Goal: Navigation & Orientation: Find specific page/section

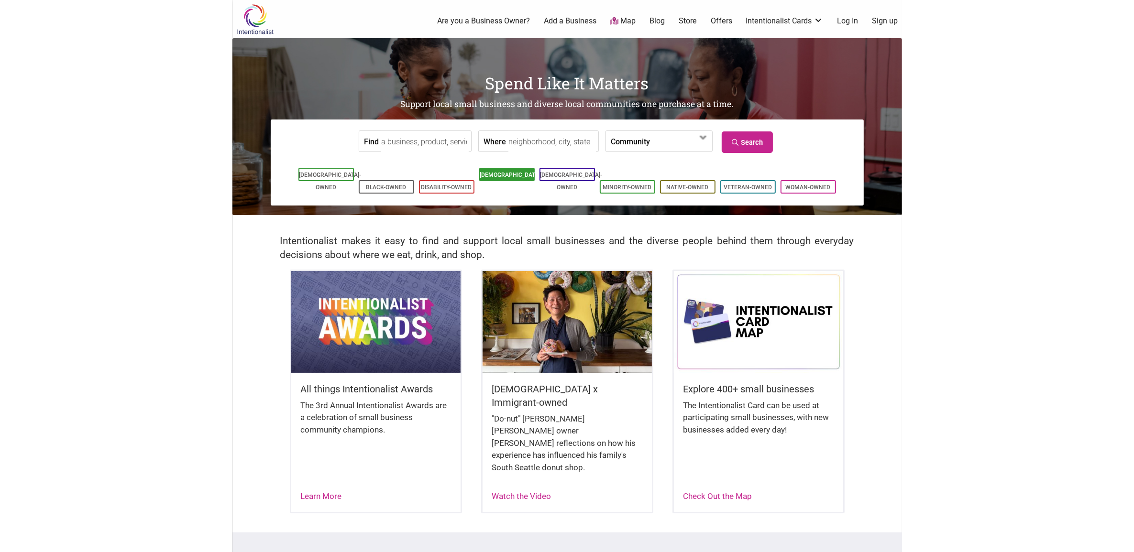
click at [499, 177] on link "[DEMOGRAPHIC_DATA]-Owned" at bounding box center [511, 181] width 62 height 19
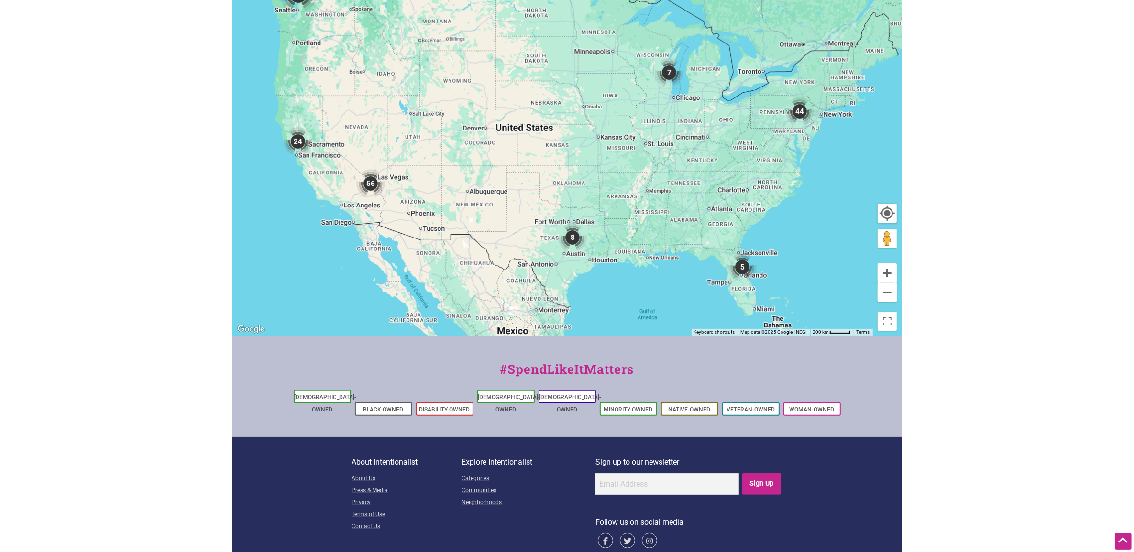
scroll to position [244, 0]
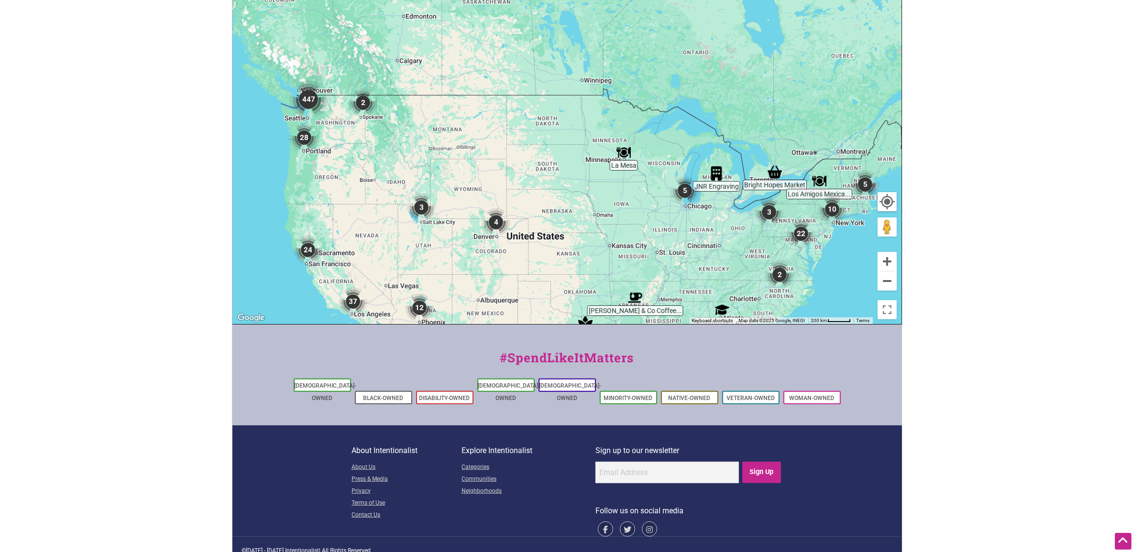
drag, startPoint x: 309, startPoint y: 79, endPoint x: 320, endPoint y: 199, distance: 120.0
click at [320, 199] on div "To navigate, press the arrow keys." at bounding box center [567, 138] width 668 height 372
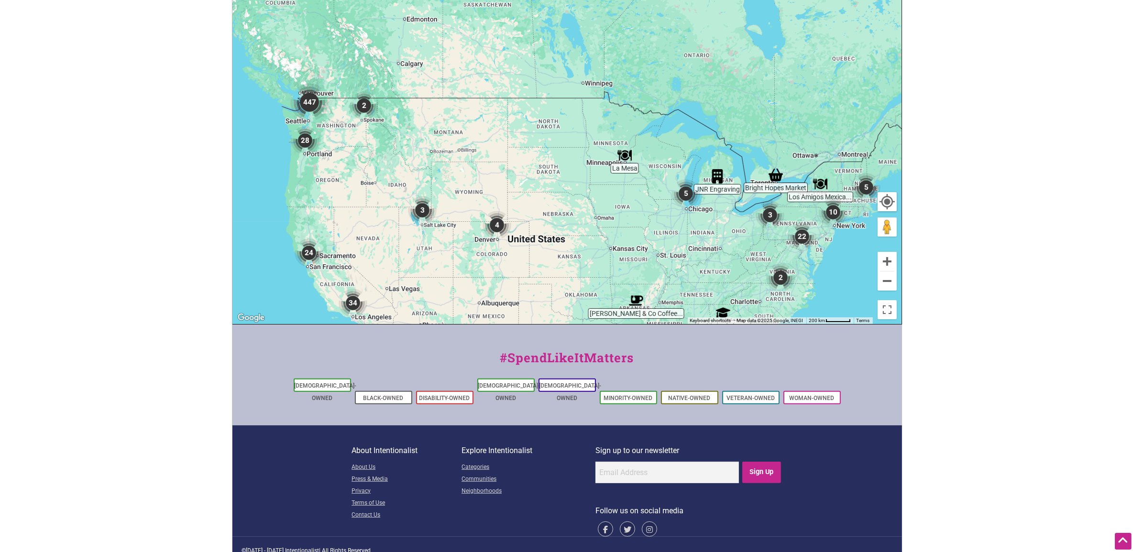
click at [311, 119] on img "447" at bounding box center [309, 102] width 38 height 38
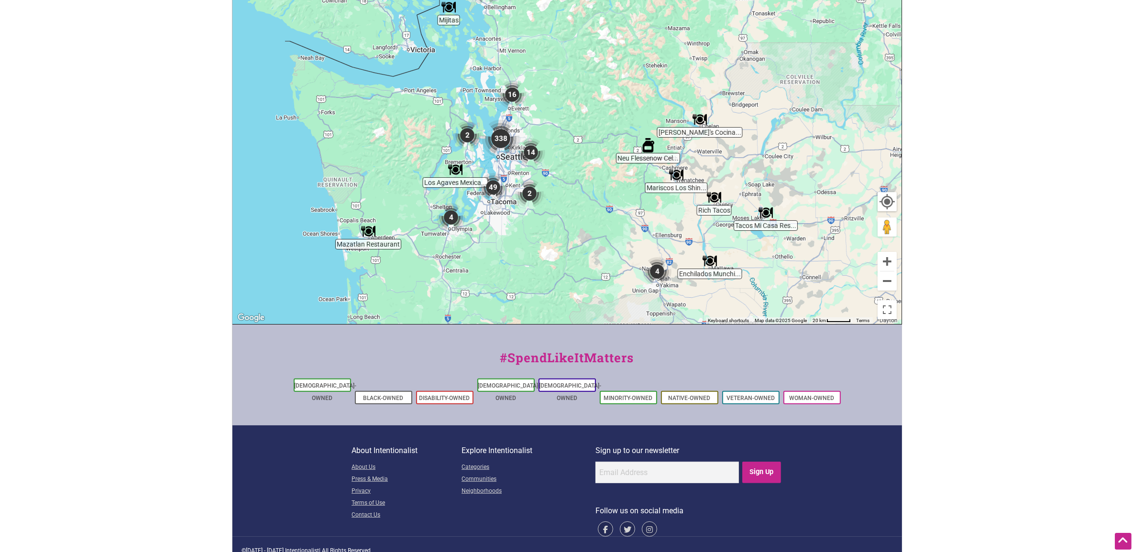
click at [498, 140] on img "338" at bounding box center [500, 139] width 38 height 38
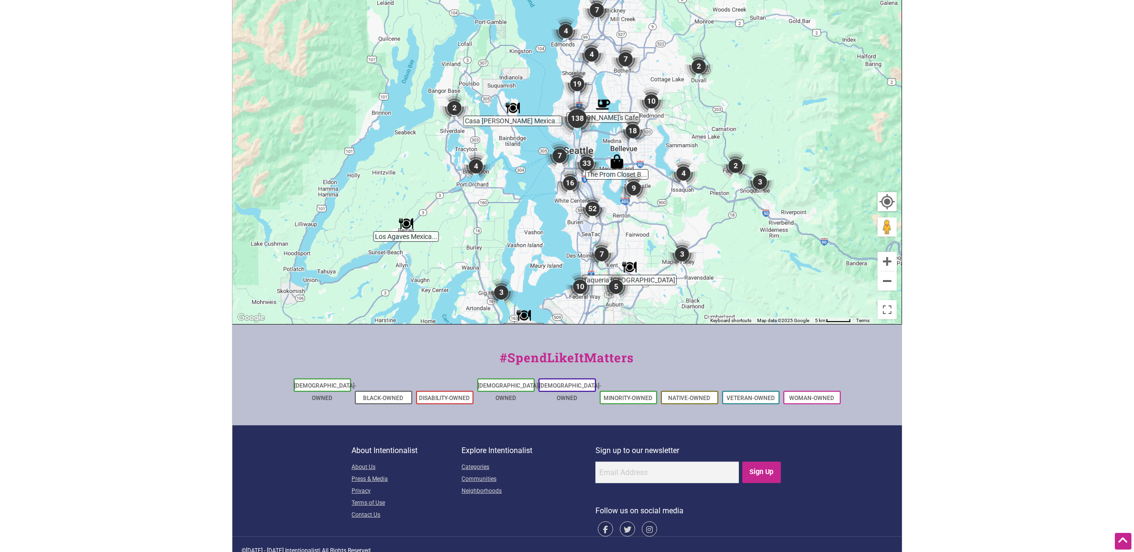
click at [575, 120] on img "138" at bounding box center [577, 118] width 38 height 38
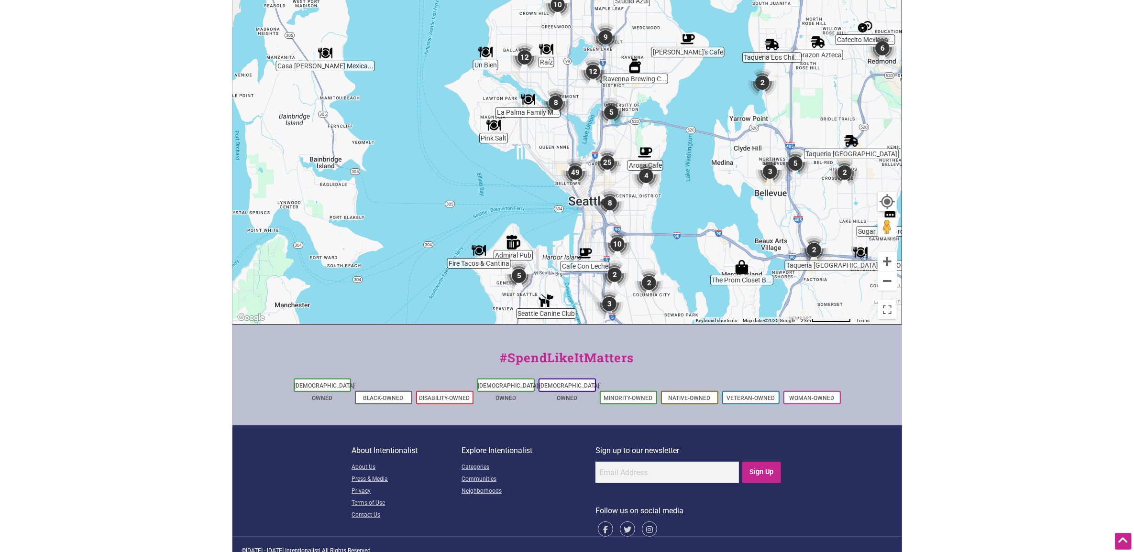
click at [607, 161] on img "25" at bounding box center [607, 162] width 29 height 29
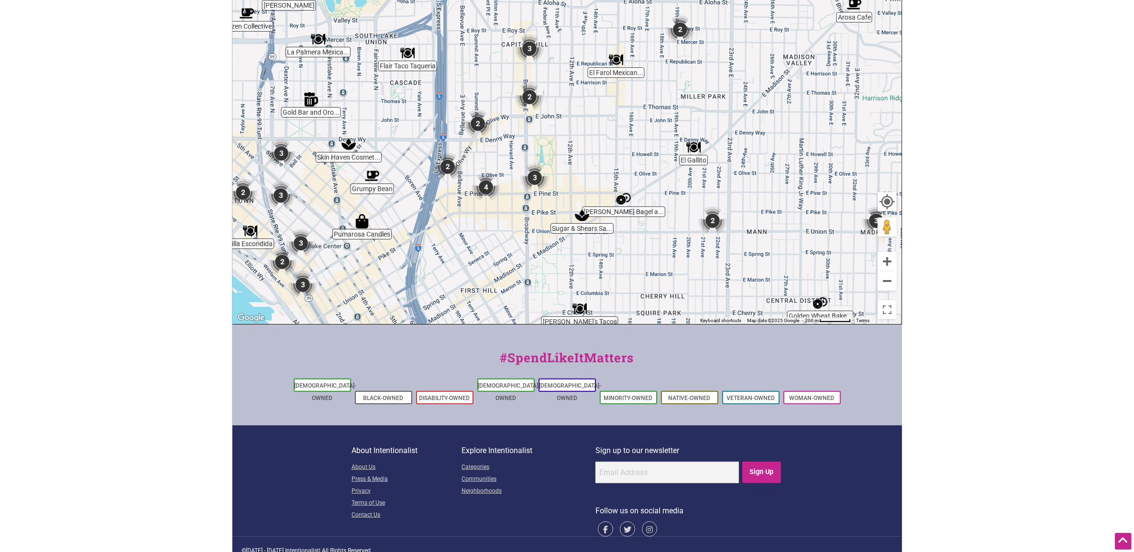
click at [530, 97] on img "2" at bounding box center [529, 97] width 29 height 29
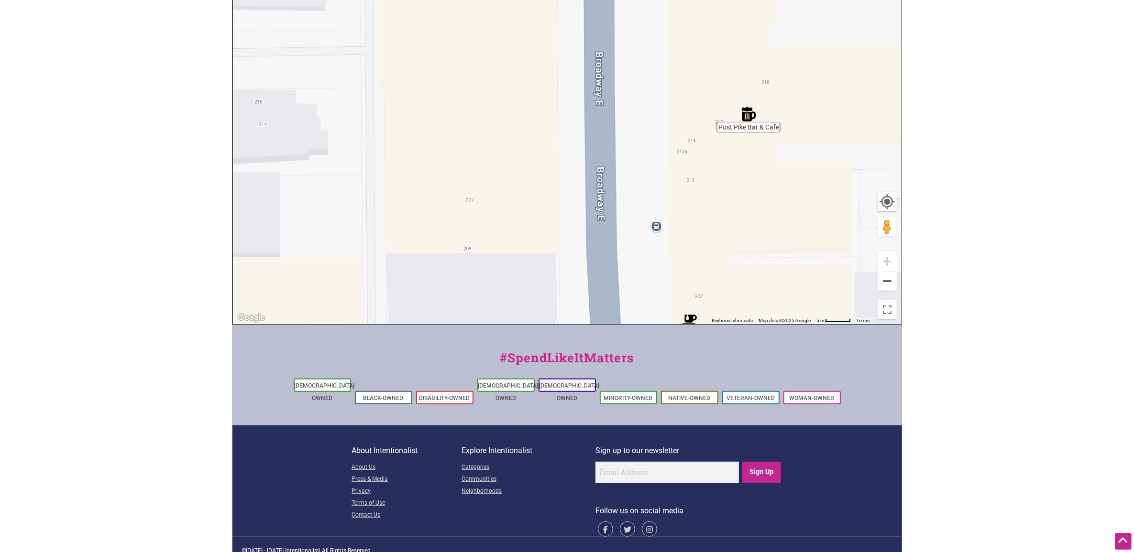
drag, startPoint x: 424, startPoint y: 175, endPoint x: 605, endPoint y: 287, distance: 213.2
click at [606, 288] on div "To navigate, press the arrow keys." at bounding box center [567, 138] width 668 height 372
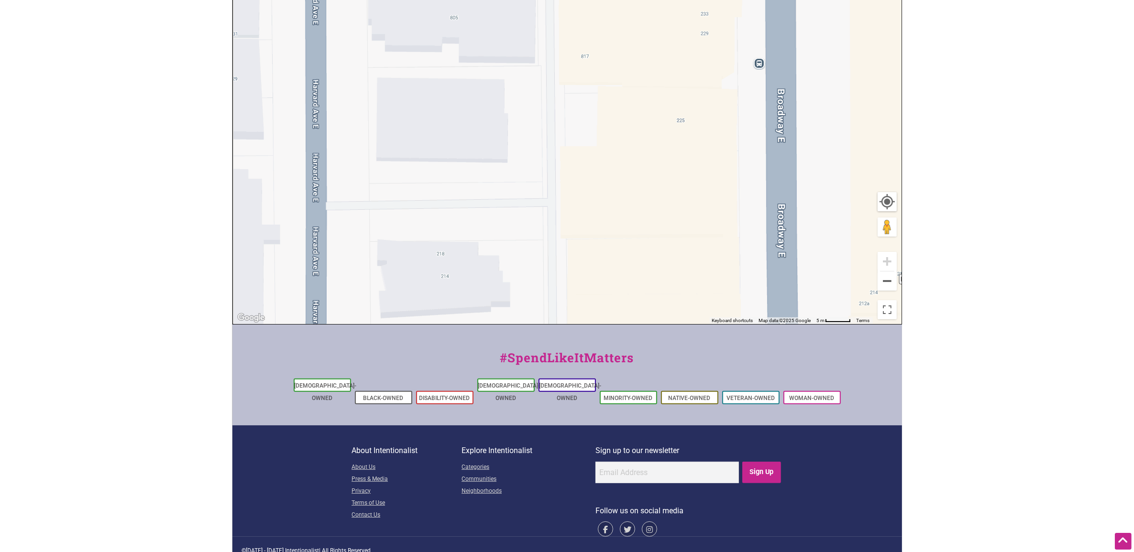
drag, startPoint x: 338, startPoint y: 103, endPoint x: 498, endPoint y: 248, distance: 215.6
click at [498, 248] on div "To navigate, press the arrow keys." at bounding box center [567, 138] width 668 height 372
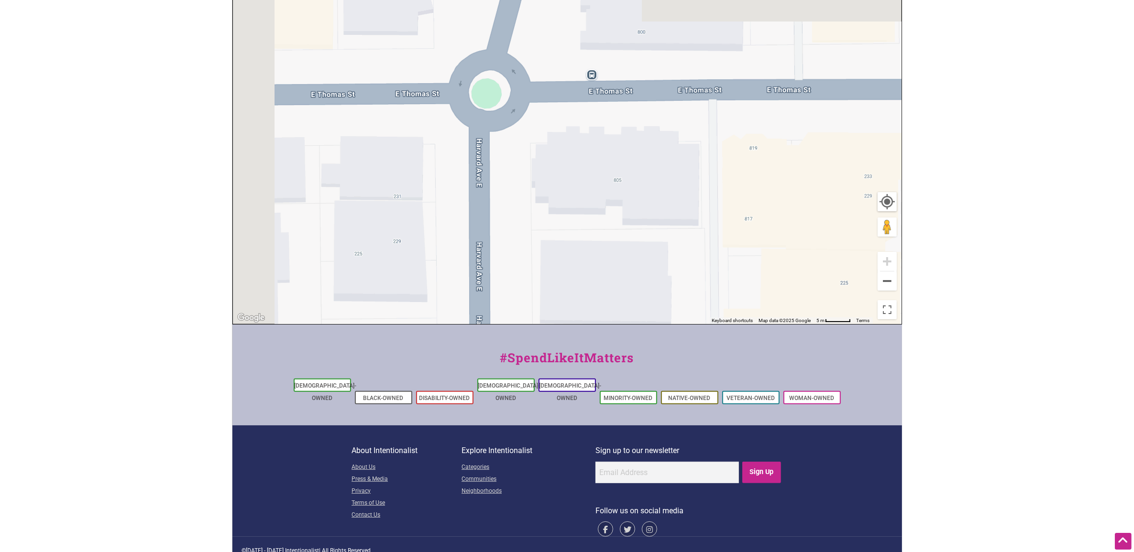
drag, startPoint x: 425, startPoint y: 175, endPoint x: 505, endPoint y: 250, distance: 110.6
click at [512, 260] on div "To navigate, press the arrow keys." at bounding box center [567, 138] width 668 height 372
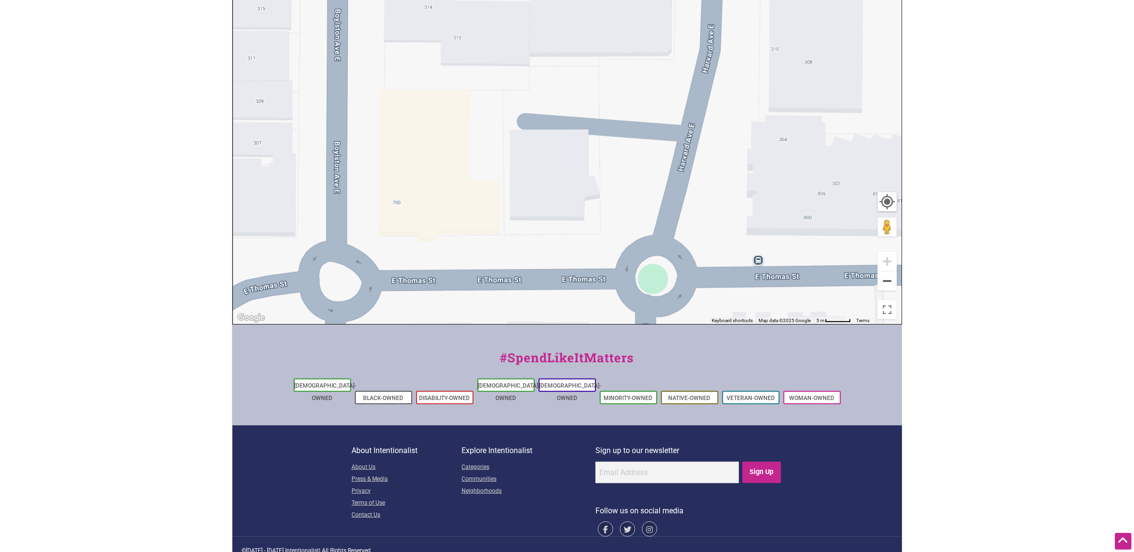
drag, startPoint x: 436, startPoint y: 104, endPoint x: 563, endPoint y: 230, distance: 178.8
click at [570, 243] on div "To navigate, press the arrow keys." at bounding box center [567, 138] width 668 height 372
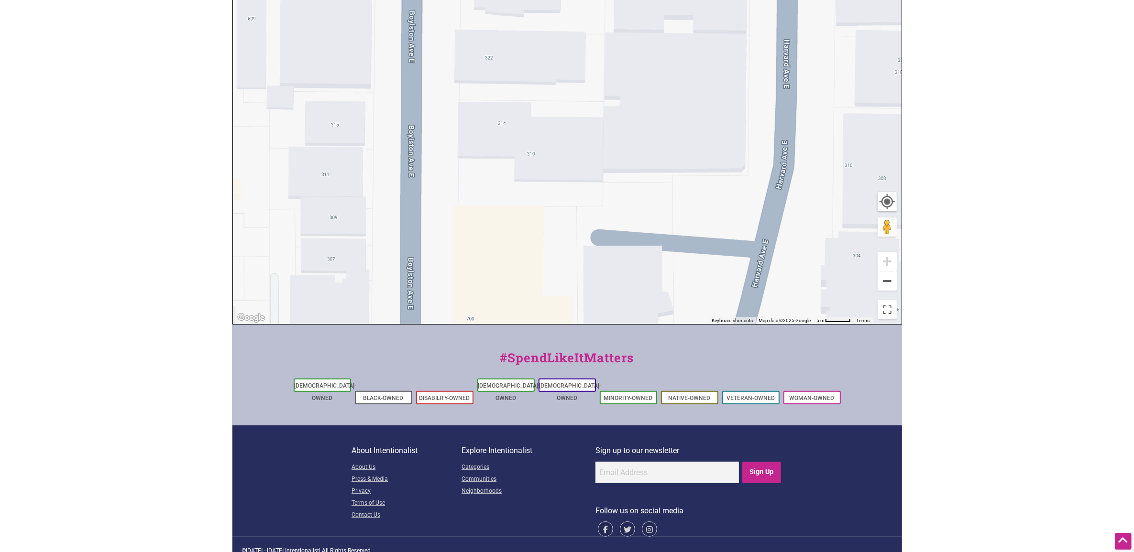
drag, startPoint x: 486, startPoint y: 115, endPoint x: 557, endPoint y: 228, distance: 133.0
click at [557, 228] on div "To navigate, press the arrow keys." at bounding box center [567, 138] width 668 height 372
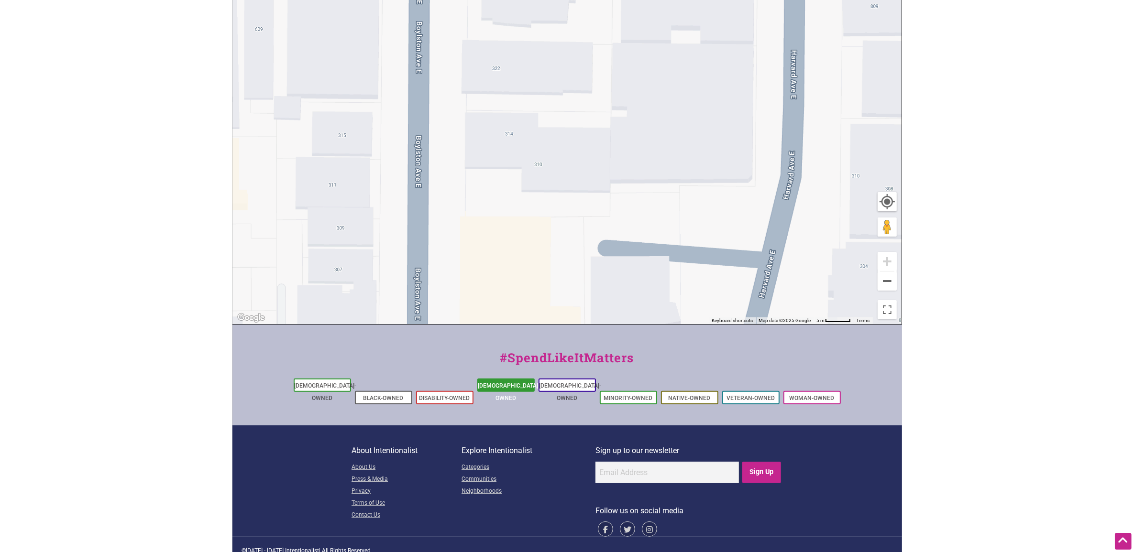
click at [519, 384] on link "[DEMOGRAPHIC_DATA]-Owned" at bounding box center [509, 391] width 62 height 19
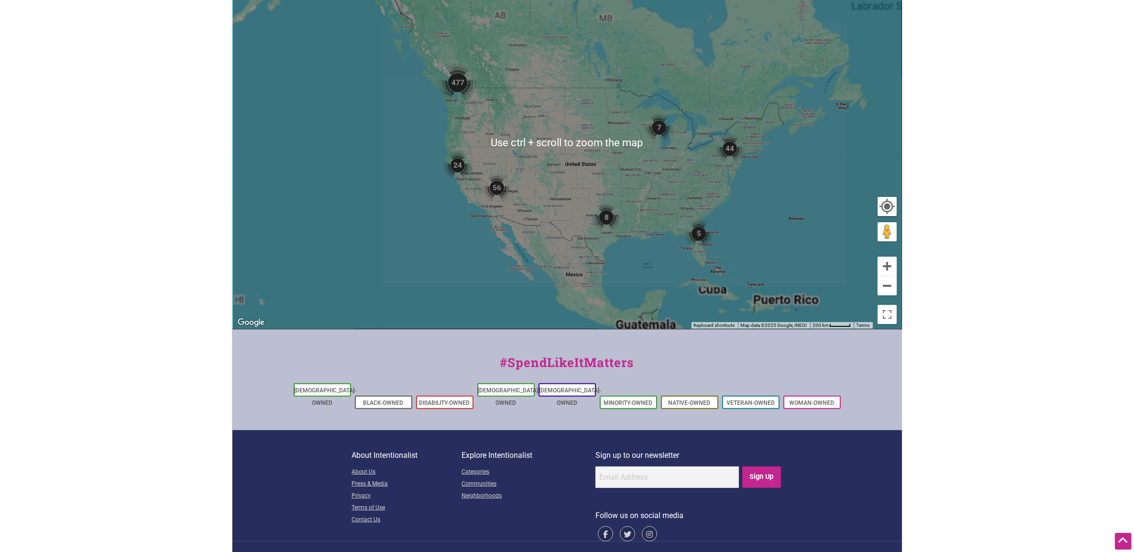
scroll to position [179, 0]
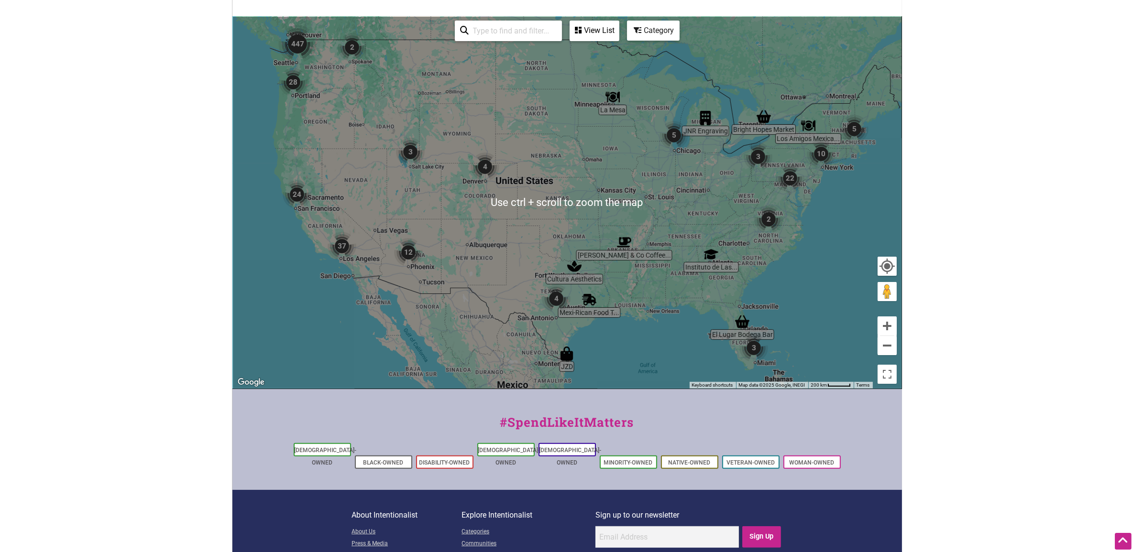
click at [297, 49] on img "447" at bounding box center [297, 44] width 38 height 38
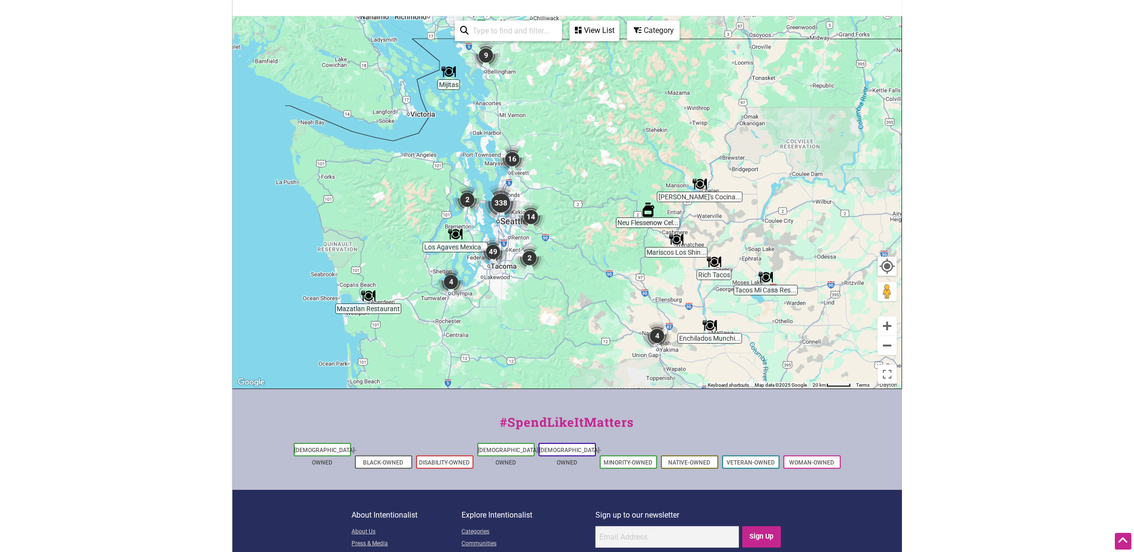
click at [526, 214] on img "14" at bounding box center [530, 217] width 29 height 29
click at [503, 197] on img "338" at bounding box center [500, 203] width 38 height 38
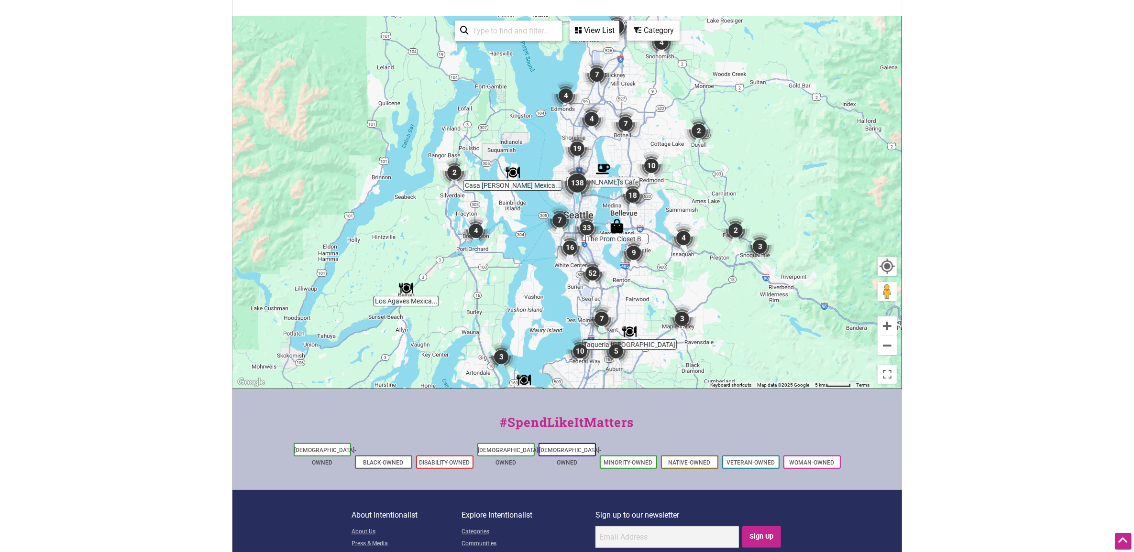
click at [581, 144] on img "19" at bounding box center [577, 148] width 29 height 29
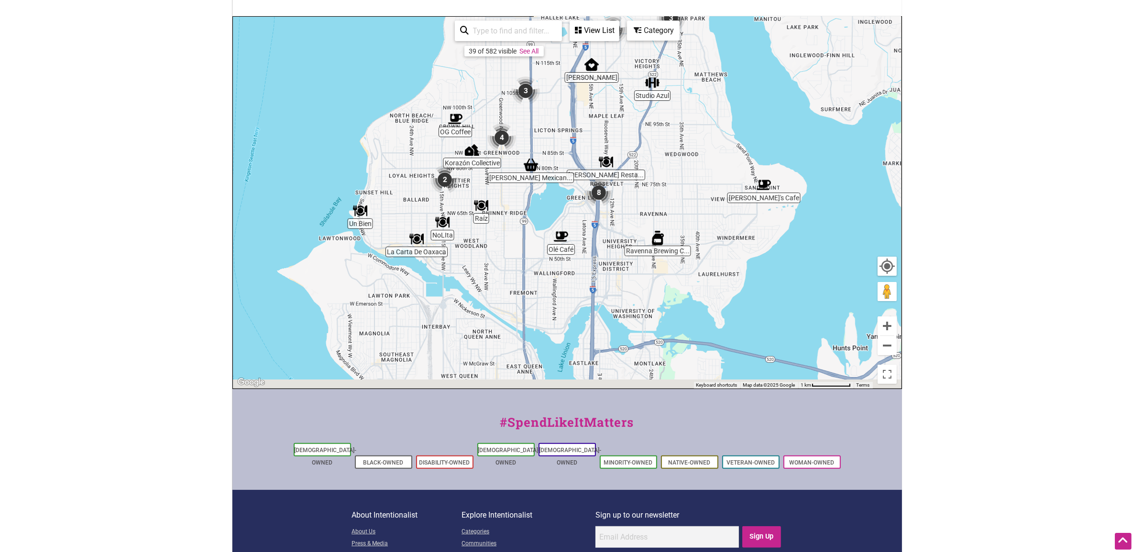
drag, startPoint x: 585, startPoint y: 260, endPoint x: 570, endPoint y: 68, distance: 192.3
click at [570, 68] on div "To navigate, press the arrow keys." at bounding box center [567, 203] width 668 height 372
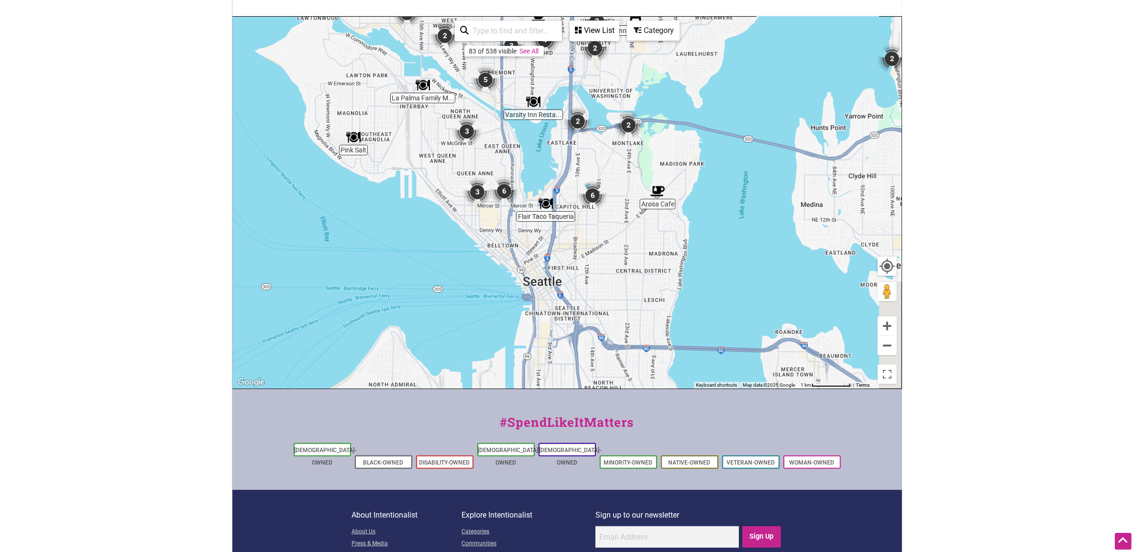
drag, startPoint x: 541, startPoint y: 273, endPoint x: 519, endPoint y: 88, distance: 185.4
click at [527, 95] on img "Varsity Inn Restaurant" at bounding box center [533, 102] width 14 height 14
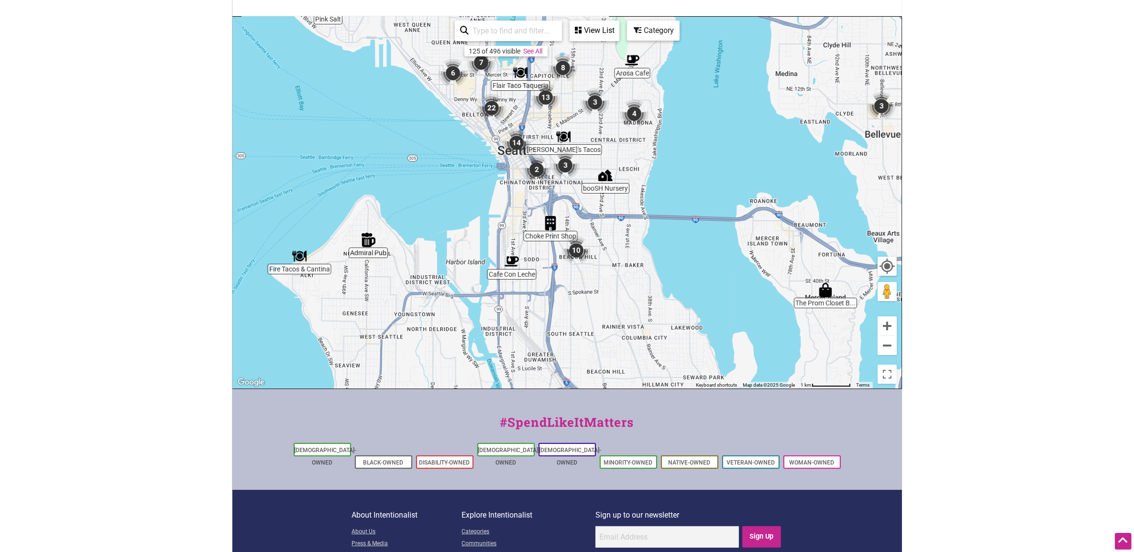
drag, startPoint x: 524, startPoint y: 272, endPoint x: 512, endPoint y: 175, distance: 97.4
click at [512, 175] on div "To navigate, press the arrow keys." at bounding box center [567, 203] width 668 height 372
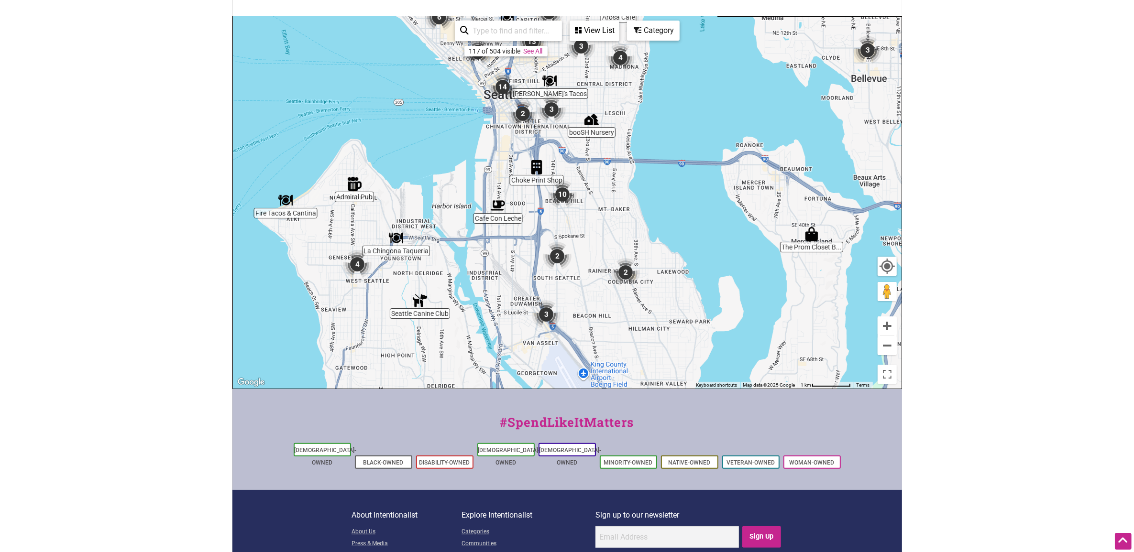
drag, startPoint x: 512, startPoint y: 229, endPoint x: 500, endPoint y: 178, distance: 52.2
click at [500, 178] on div "To navigate, press the arrow keys." at bounding box center [567, 203] width 668 height 372
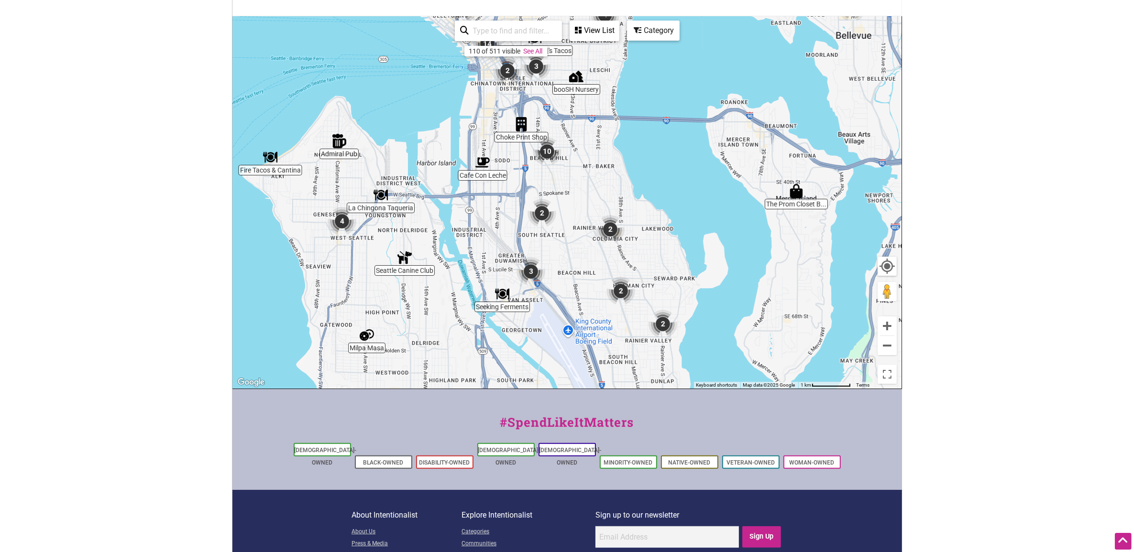
drag, startPoint x: 467, startPoint y: 263, endPoint x: 456, endPoint y: 229, distance: 36.6
click at [456, 229] on div "To navigate, press the arrow keys." at bounding box center [567, 203] width 668 height 372
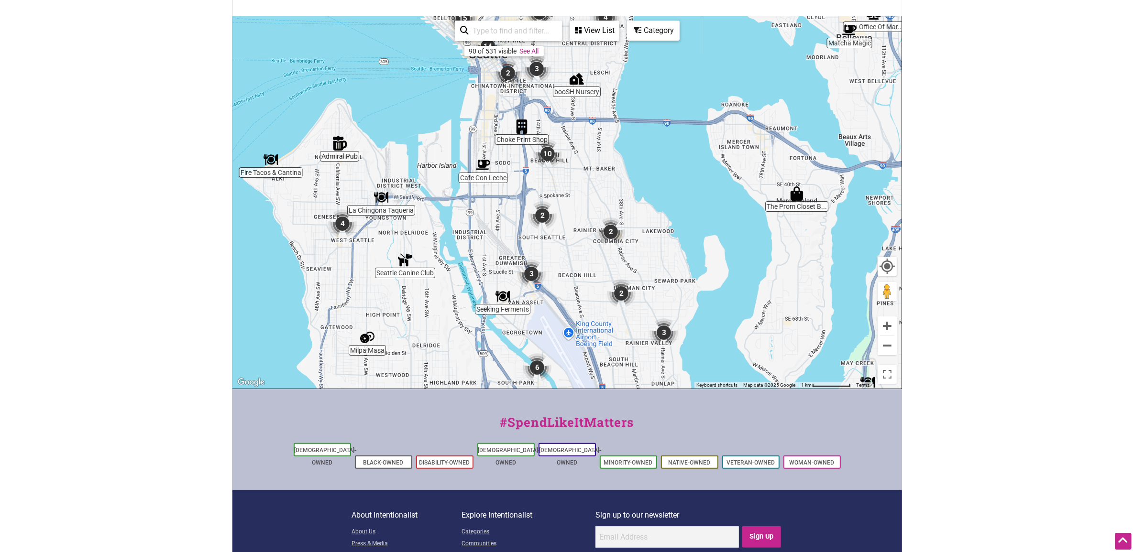
click at [542, 212] on img "2" at bounding box center [542, 215] width 29 height 29
click at [541, 211] on img "2" at bounding box center [542, 216] width 29 height 29
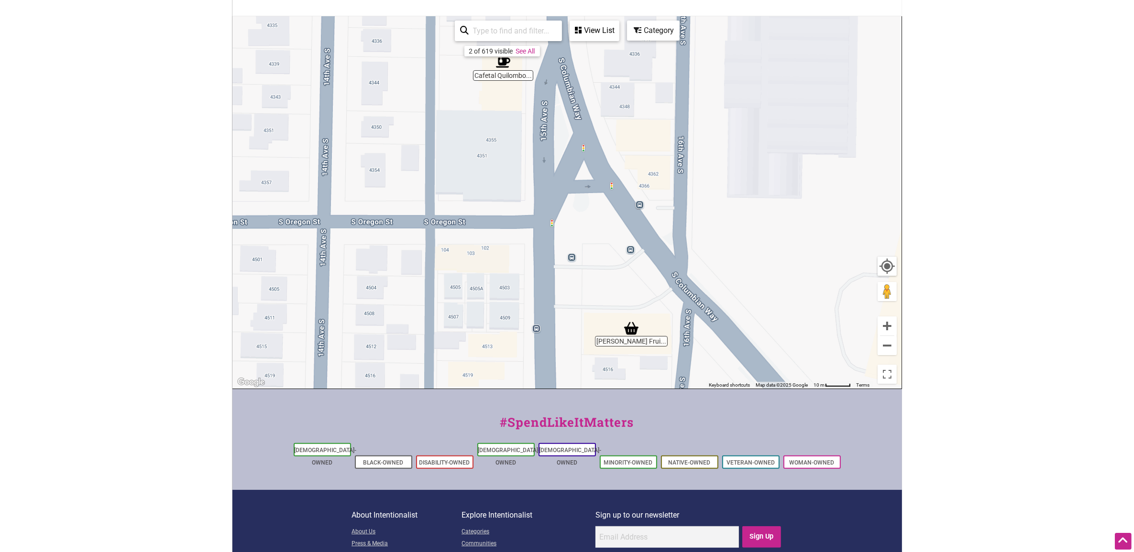
click at [631, 326] on img "MacPherson's Fruit & Produce" at bounding box center [631, 328] width 14 height 14
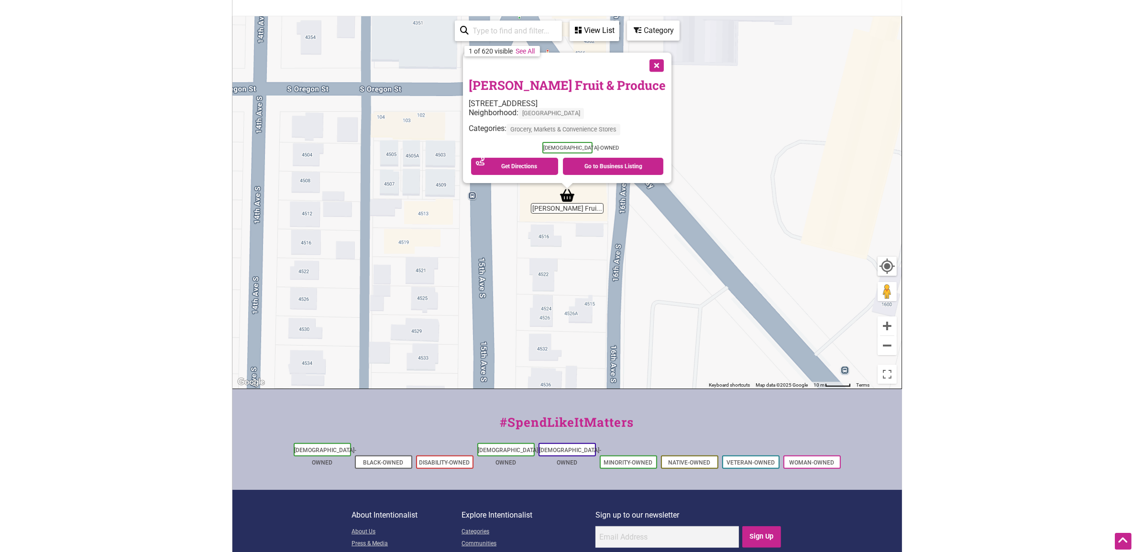
click at [651, 69] on button "Close" at bounding box center [656, 65] width 24 height 24
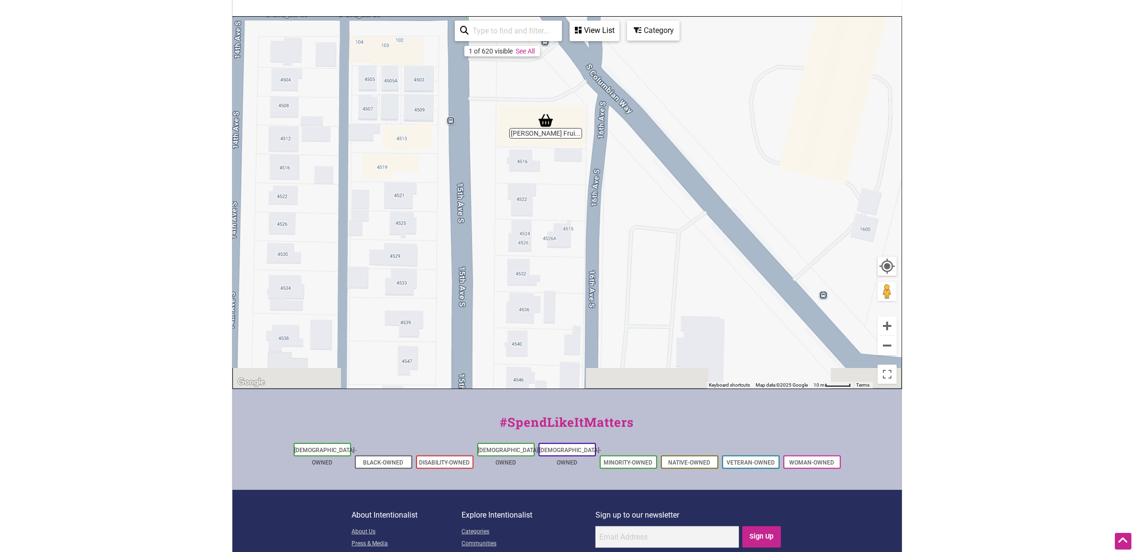
drag, startPoint x: 470, startPoint y: 280, endPoint x: 433, endPoint y: 143, distance: 141.7
click at [434, 147] on div "To navigate, press the arrow keys." at bounding box center [567, 203] width 668 height 372
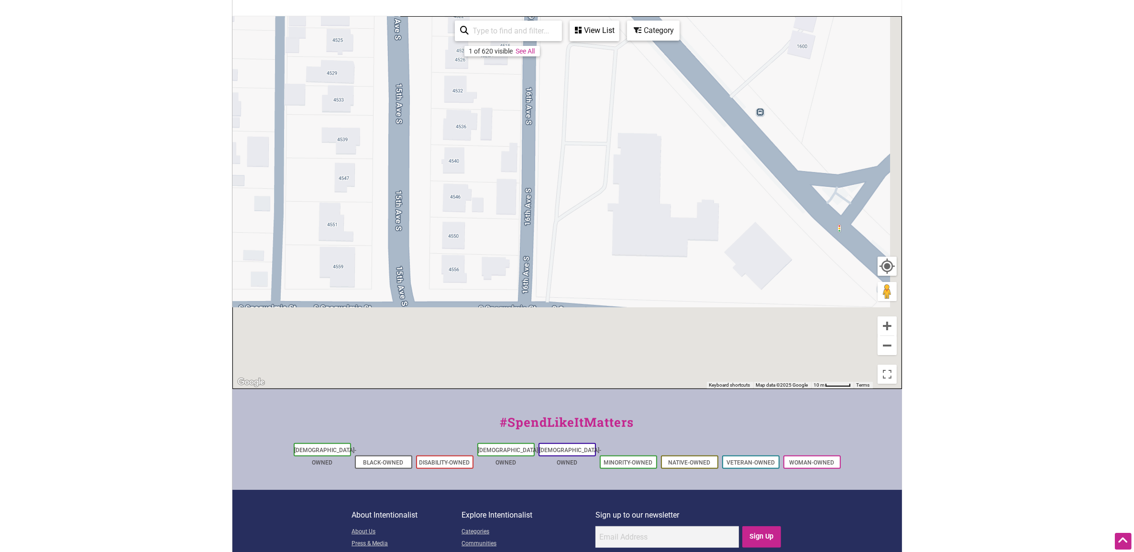
drag, startPoint x: 515, startPoint y: 305, endPoint x: 455, endPoint y: 159, distance: 158.0
click at [456, 162] on div "To navigate, press the arrow keys." at bounding box center [567, 203] width 668 height 372
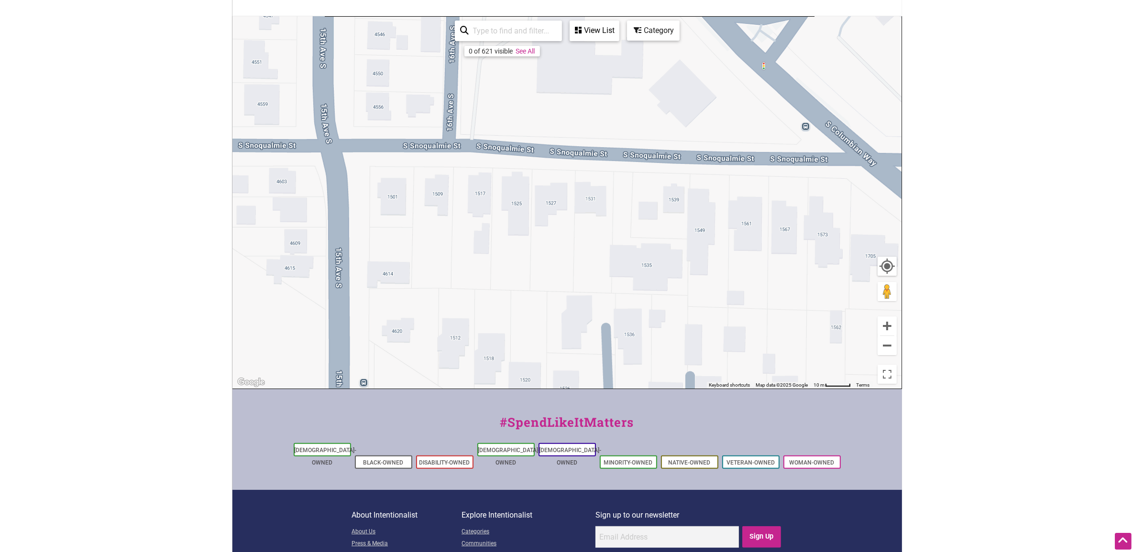
drag, startPoint x: 514, startPoint y: 299, endPoint x: 455, endPoint y: 165, distance: 146.4
click at [457, 171] on div "To navigate, press the arrow keys." at bounding box center [567, 203] width 668 height 372
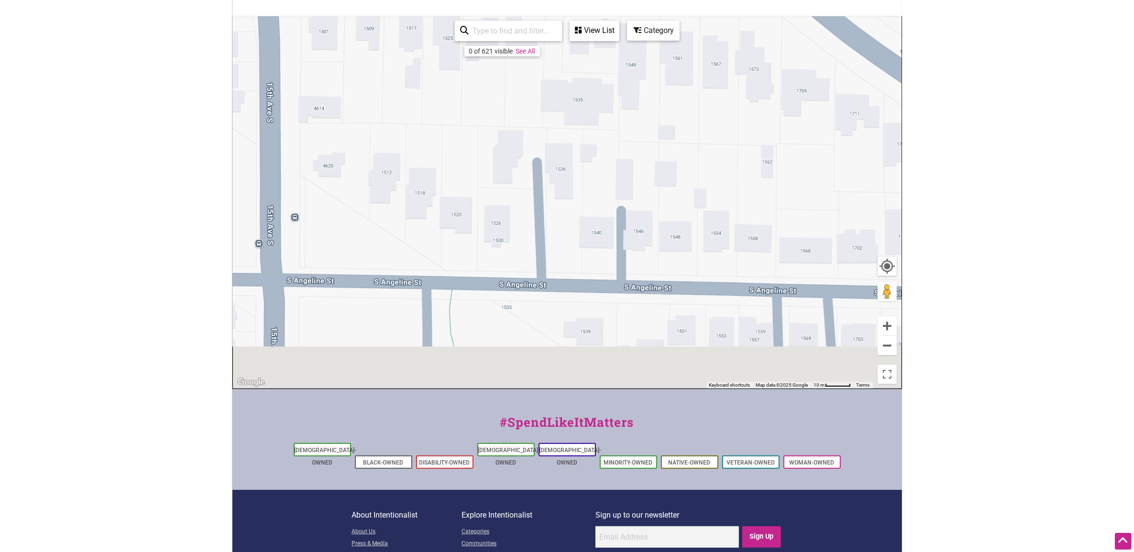
drag, startPoint x: 560, startPoint y: 335, endPoint x: 504, endPoint y: 199, distance: 146.9
click at [506, 204] on div "To navigate, press the arrow keys." at bounding box center [567, 203] width 668 height 372
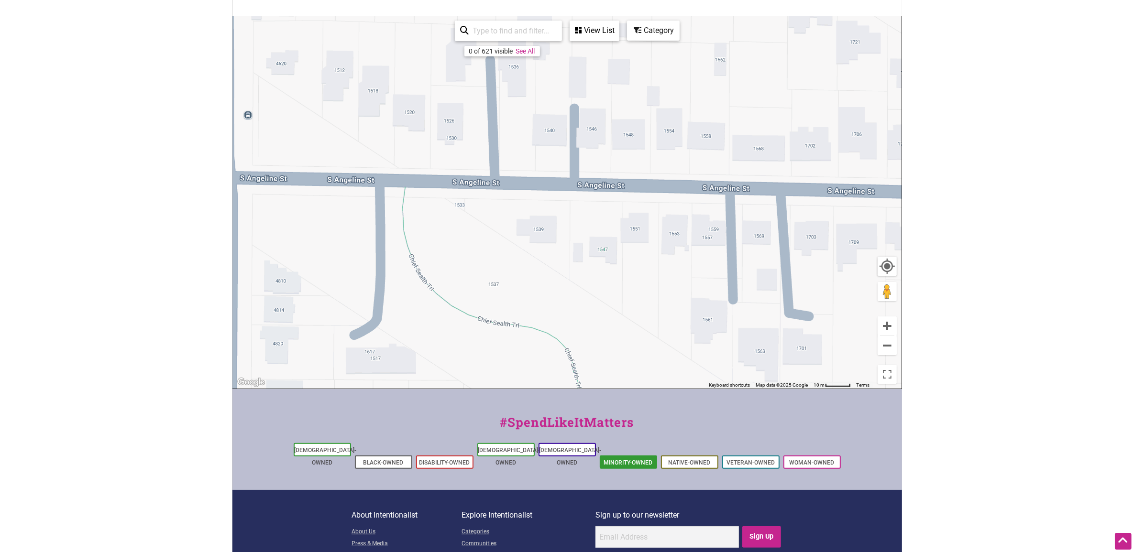
click at [647, 459] on link "Minority-Owned" at bounding box center [628, 462] width 49 height 7
